Goal: Transaction & Acquisition: Purchase product/service

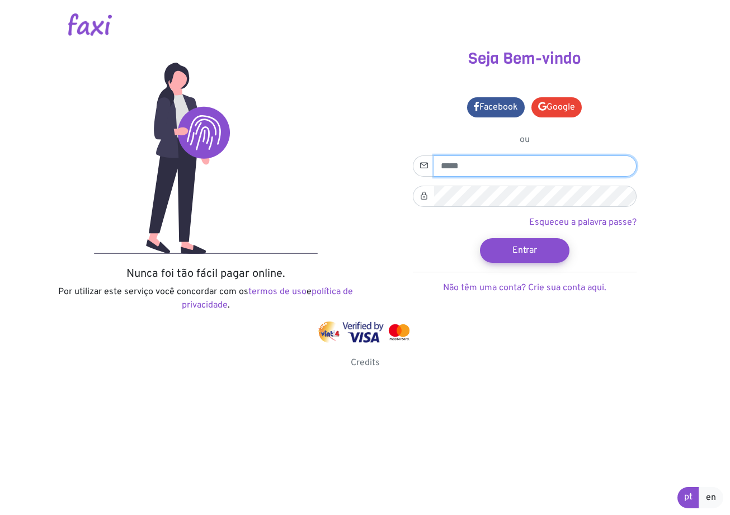
click at [478, 163] on input "email" at bounding box center [535, 166] width 203 height 21
click at [463, 168] on input "email" at bounding box center [535, 166] width 203 height 21
type input "**********"
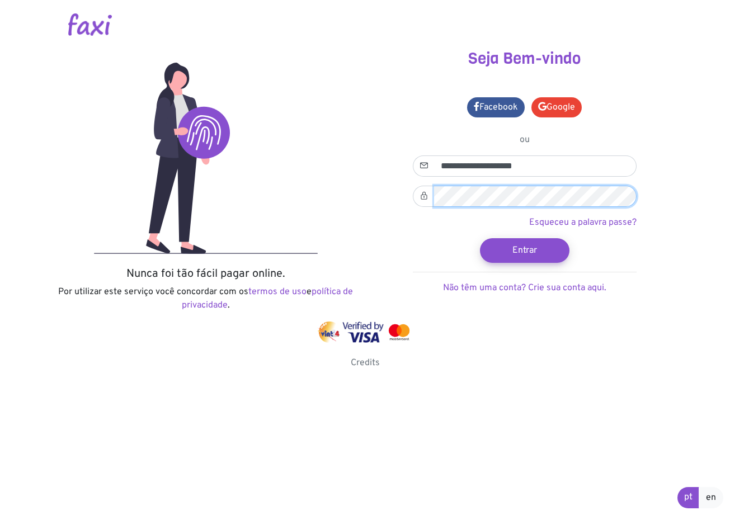
click at [480, 238] on button "Entrar" at bounding box center [525, 250] width 90 height 25
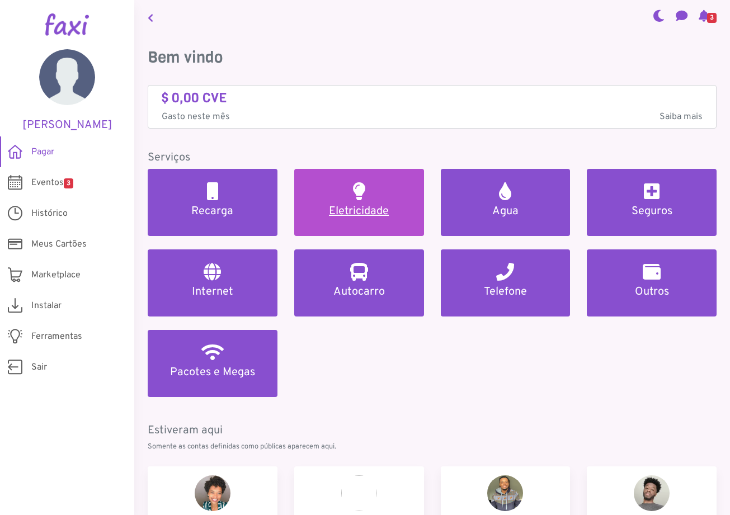
click at [344, 198] on link "Eletricidade" at bounding box center [359, 202] width 130 height 67
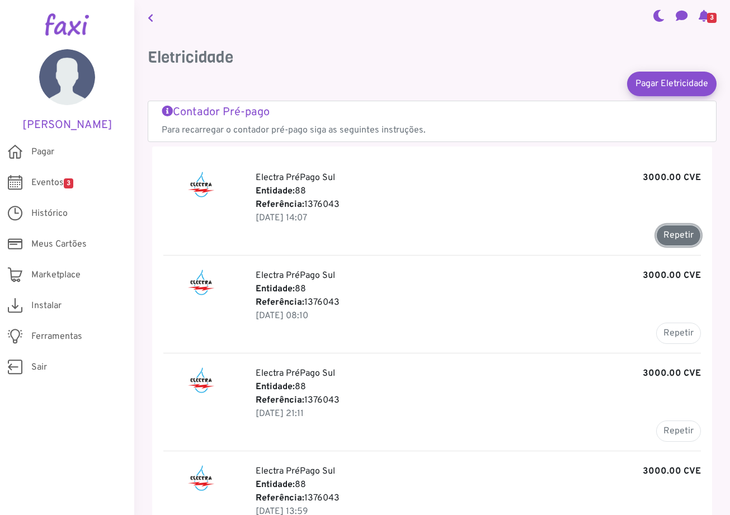
click at [678, 234] on button "Repetir" at bounding box center [678, 235] width 45 height 21
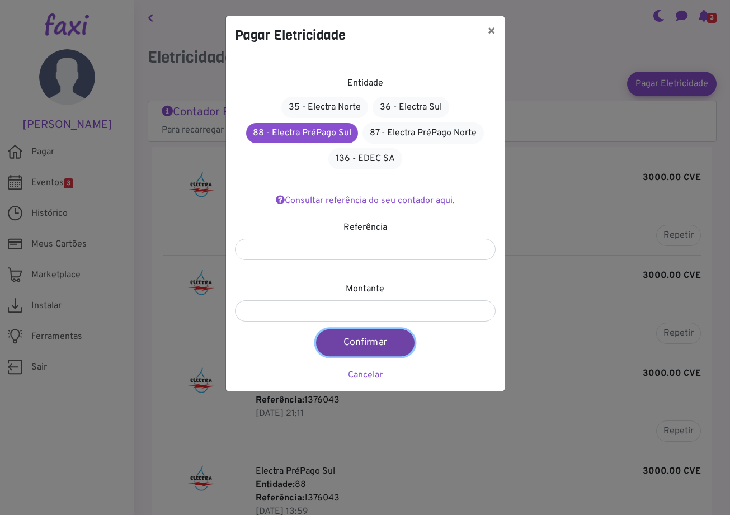
click at [345, 343] on button "Confirmar" at bounding box center [365, 343] width 98 height 27
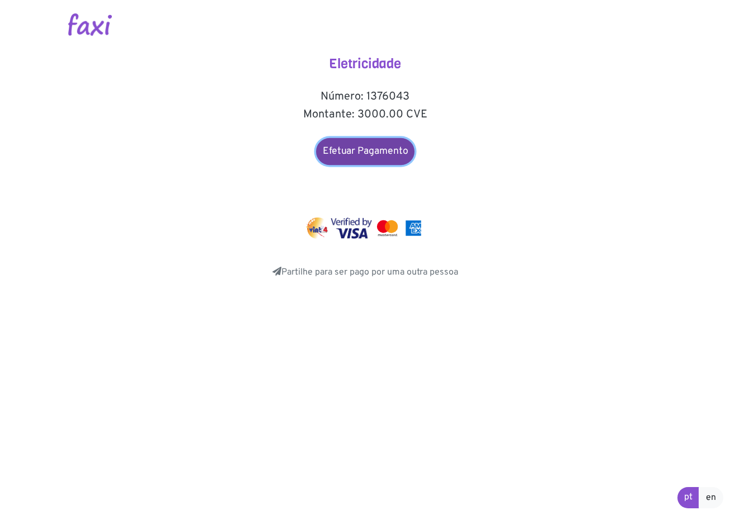
click at [375, 155] on link "Efetuar Pagamento" at bounding box center [365, 151] width 98 height 27
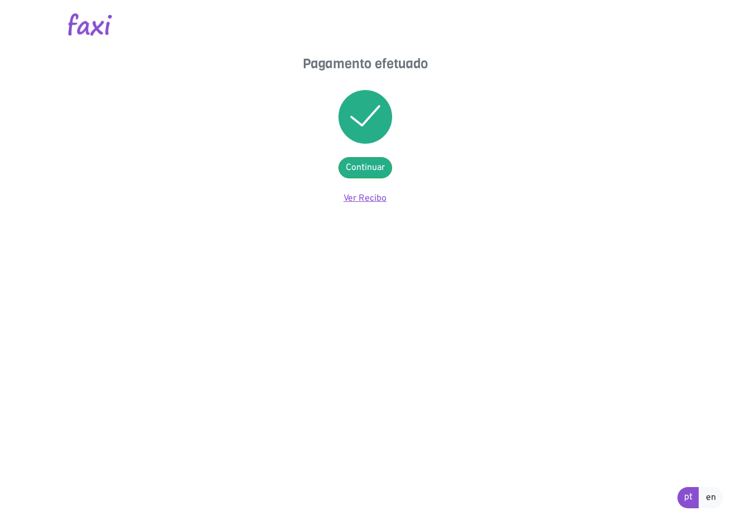
click at [372, 196] on link "Ver Recibo" at bounding box center [365, 198] width 43 height 11
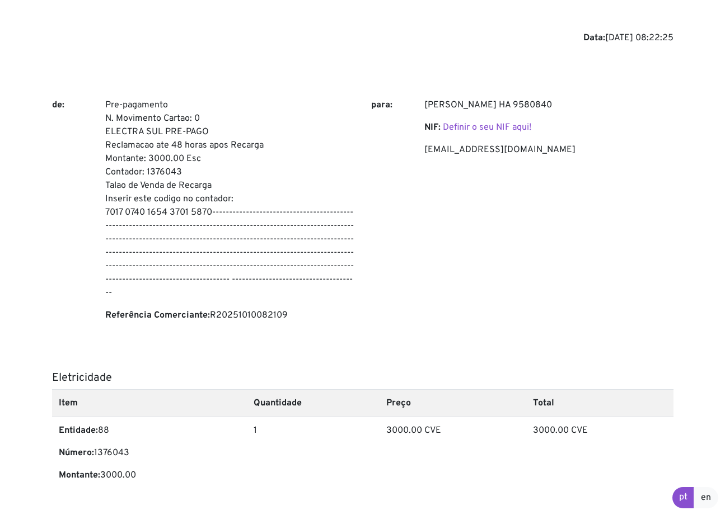
scroll to position [201, 0]
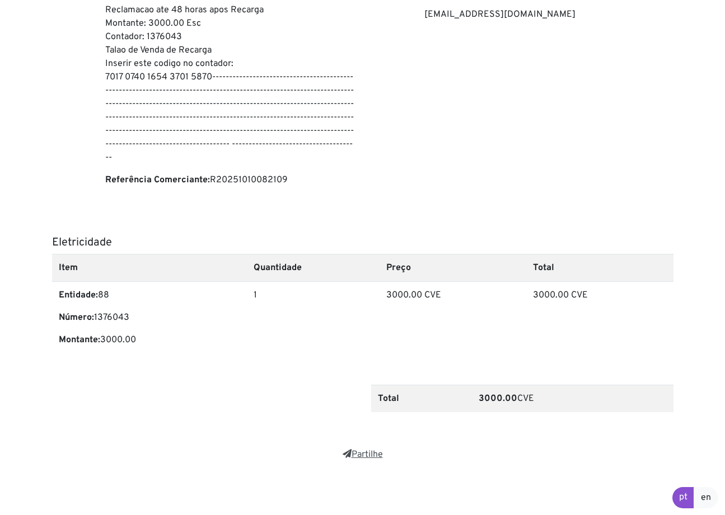
click at [369, 455] on link "Partilhe" at bounding box center [362, 454] width 40 height 11
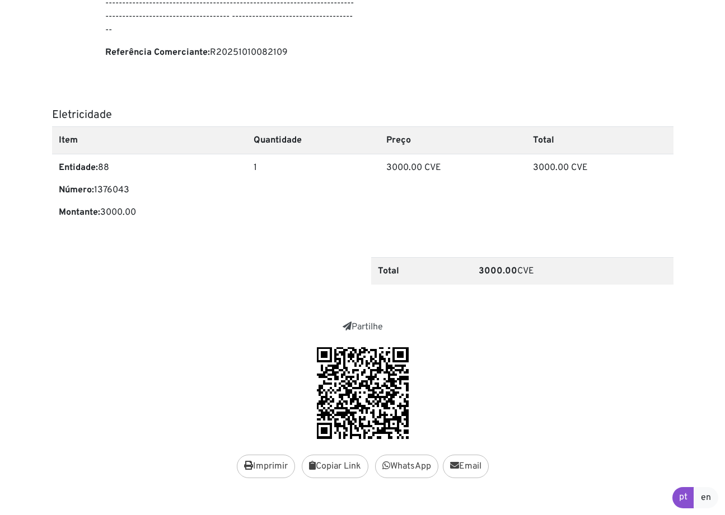
scroll to position [347, 0]
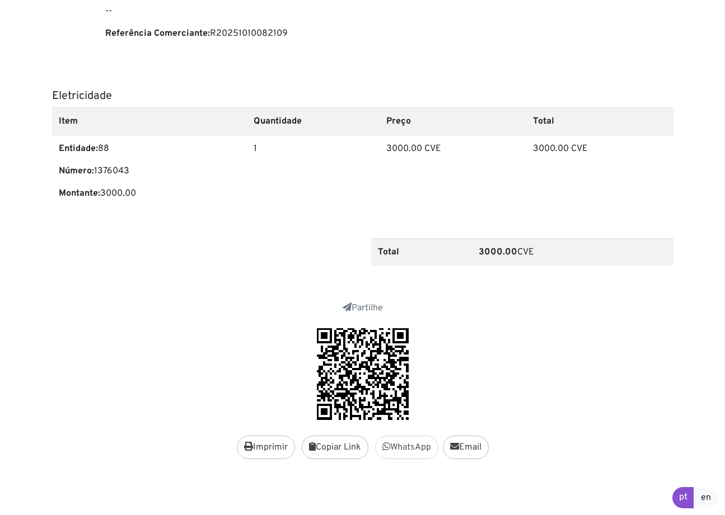
click at [403, 445] on link "WhatsApp" at bounding box center [406, 448] width 63 height 24
click at [267, 451] on button "Imprimir" at bounding box center [266, 448] width 58 height 24
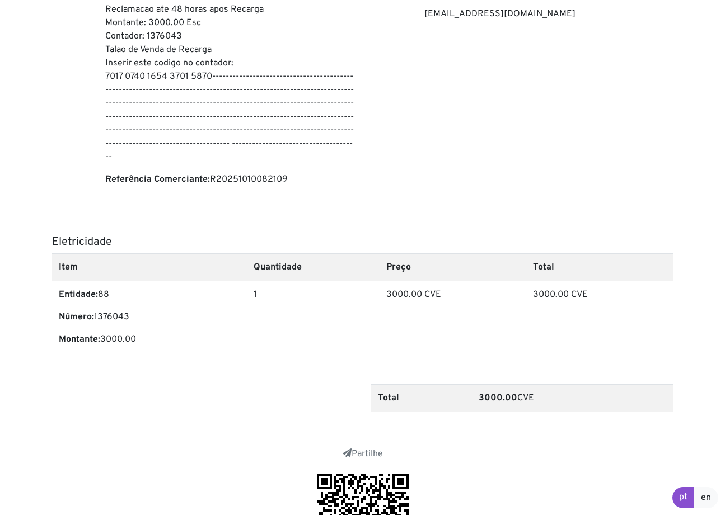
scroll to position [124, 0]
